Goal: Information Seeking & Learning: Learn about a topic

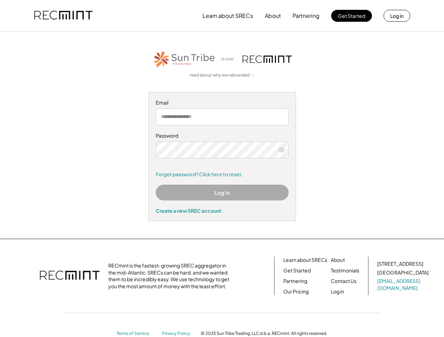
click at [222, 169] on div "Password Remember me Forgot password? Click here to reset." at bounding box center [222, 154] width 133 height 45
click at [222, 16] on button "Learn about SRECs" at bounding box center [227, 16] width 51 height 14
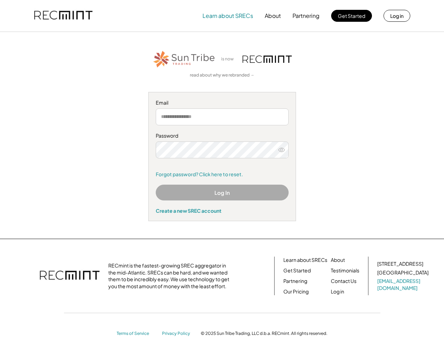
click at [63, 16] on img at bounding box center [63, 16] width 58 height 24
click at [306, 16] on button "Partnering" at bounding box center [305, 16] width 27 height 14
click at [228, 16] on button "Learn about SRECs" at bounding box center [227, 16] width 51 height 14
click at [273, 16] on button "About" at bounding box center [273, 16] width 16 height 14
